Goal: Transaction & Acquisition: Purchase product/service

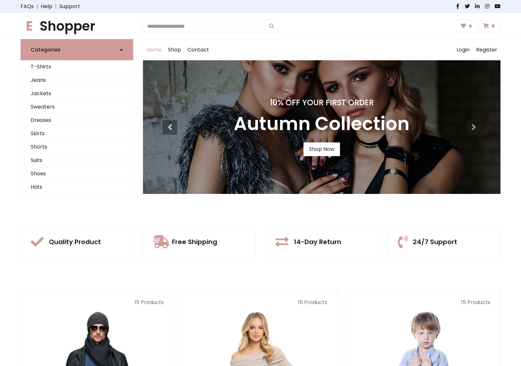
click at [260, 183] on div "10% Off Your First Order Autumn Collection Shop Now" at bounding box center [321, 126] width 357 height 133
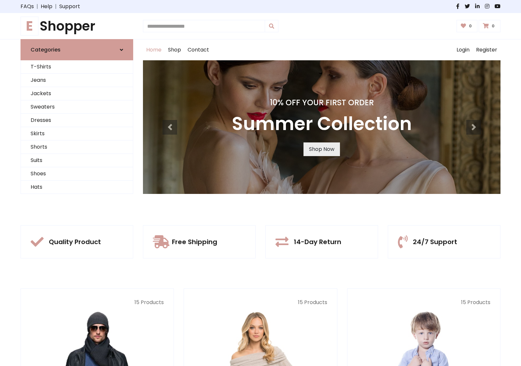
click at [321, 149] on link "Shop Now" at bounding box center [321, 149] width 36 height 14
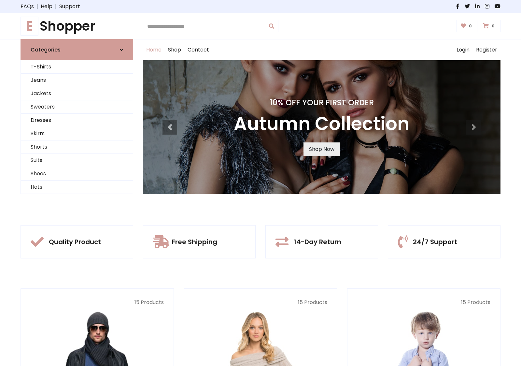
click at [321, 149] on link "Shop Now" at bounding box center [321, 149] width 36 height 14
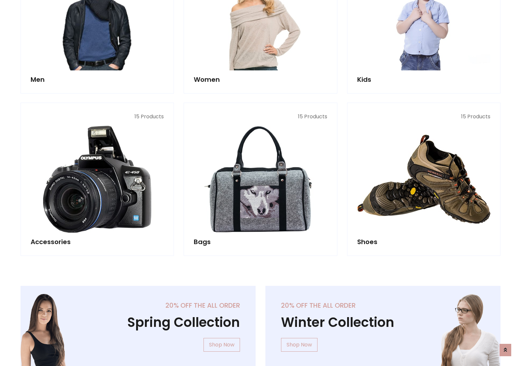
scroll to position [649, 0]
